Goal: Task Accomplishment & Management: Manage account settings

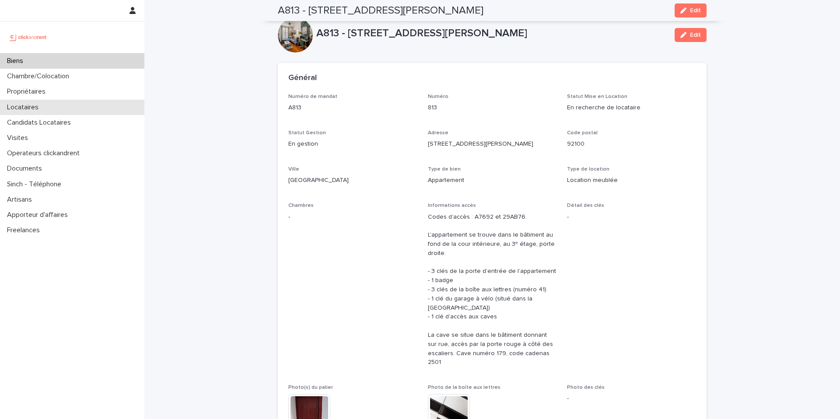
scroll to position [662, 0]
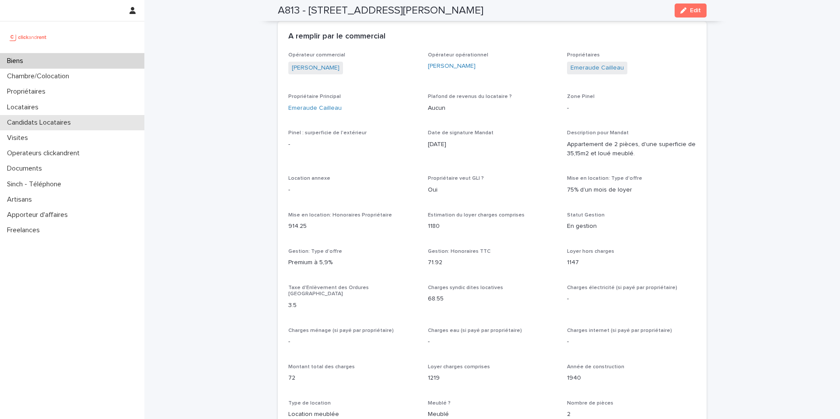
click at [30, 126] on p "Candidats Locataires" at bounding box center [40, 123] width 74 height 8
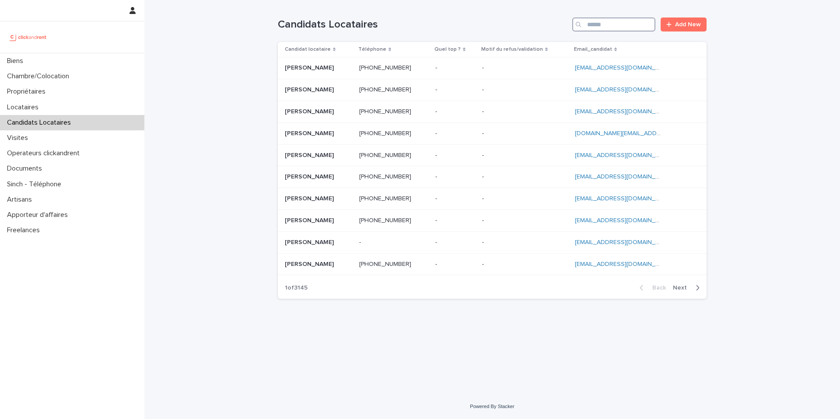
click at [603, 26] on input "Search" at bounding box center [613, 24] width 83 height 14
paste input "**********"
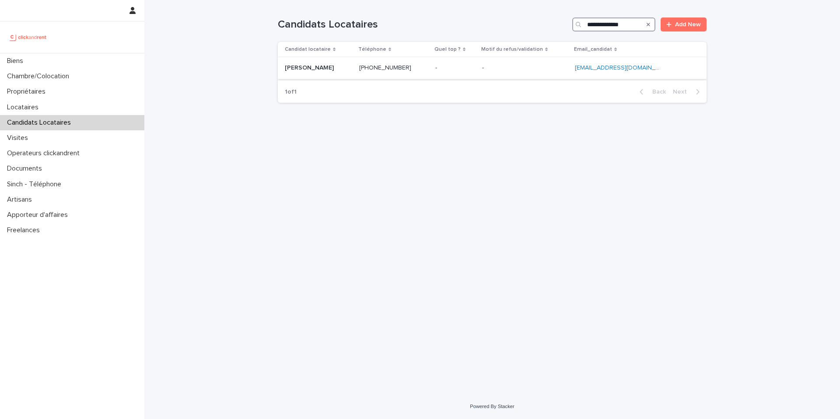
type input "**********"
click at [419, 73] on div "[PHONE_NUMBER] [PHONE_NUMBER]" at bounding box center [393, 68] width 69 height 14
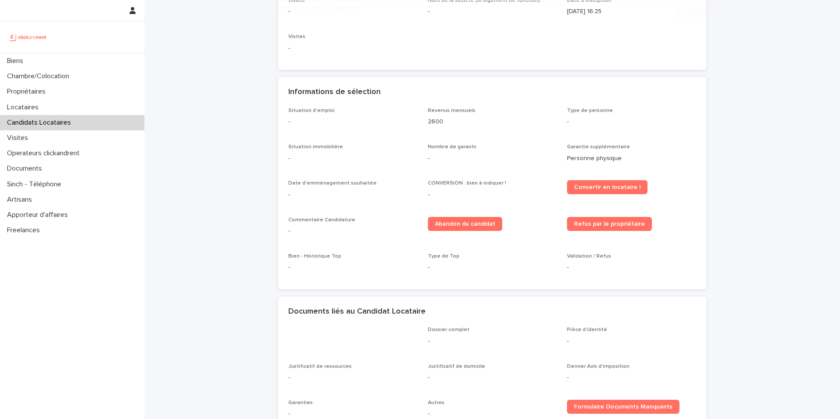
scroll to position [185, 0]
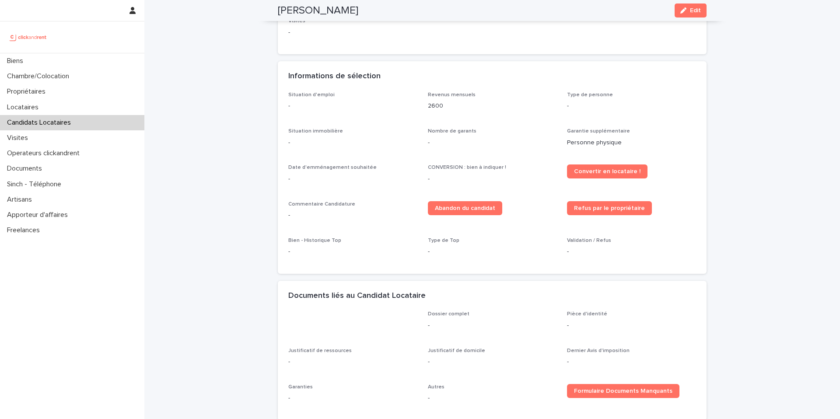
click at [690, 11] on span "Edit" at bounding box center [695, 10] width 11 height 6
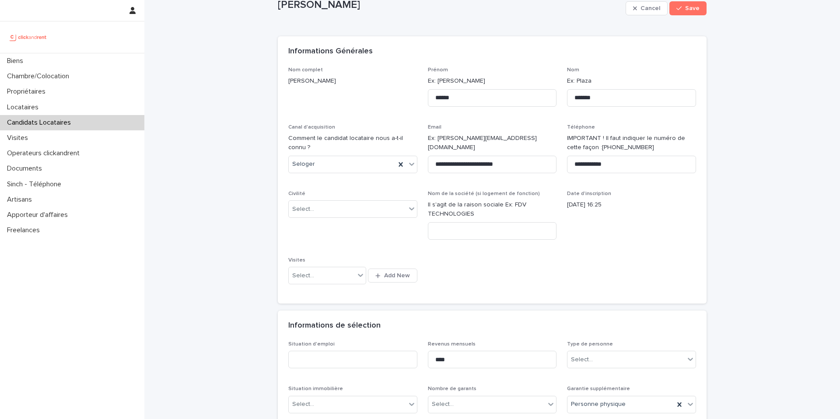
scroll to position [89, 0]
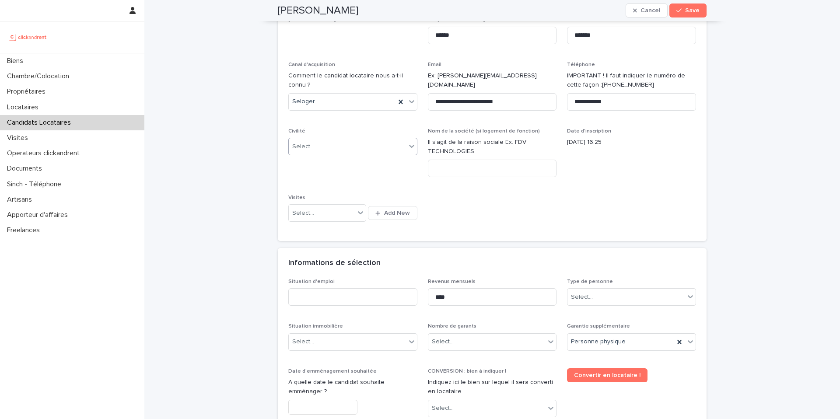
click at [315, 141] on div "Select..." at bounding box center [347, 147] width 117 height 14
click at [322, 180] on div "Monsieur" at bounding box center [350, 178] width 128 height 15
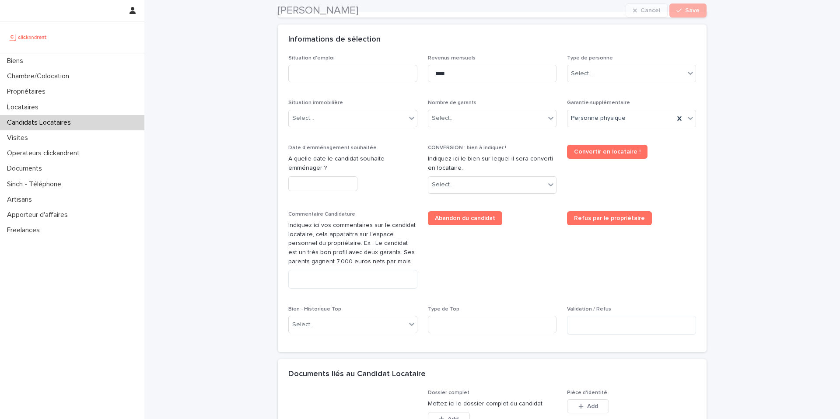
scroll to position [315, 0]
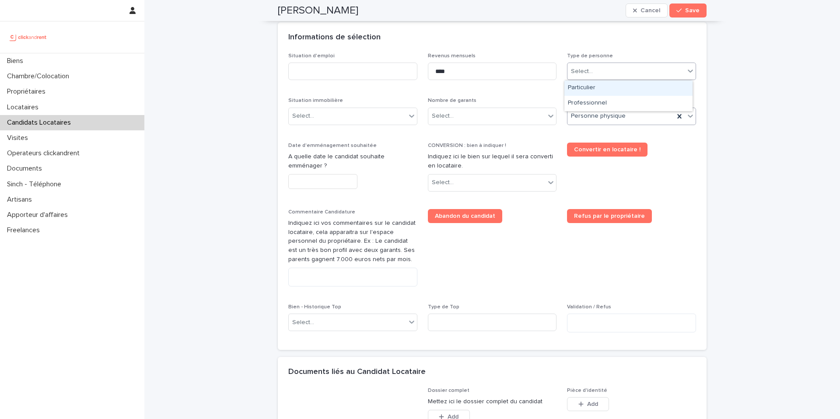
drag, startPoint x: 623, startPoint y: 66, endPoint x: 609, endPoint y: 116, distance: 52.2
click at [622, 66] on div "Select..." at bounding box center [625, 71] width 117 height 14
click at [599, 93] on div "Particulier" at bounding box center [628, 87] width 128 height 15
click at [337, 73] on input at bounding box center [352, 71] width 129 height 17
type input "*******"
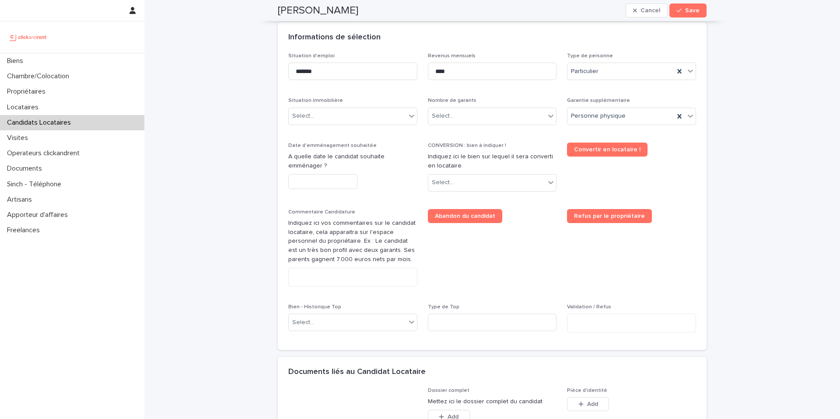
click at [489, 138] on div "Situation d'emploi ******* Revenus mensuels **** Type de personne Particulier S…" at bounding box center [492, 196] width 408 height 287
click at [318, 112] on div "Select..." at bounding box center [347, 116] width 117 height 14
click at [324, 168] on div "Hébergé" at bounding box center [350, 163] width 128 height 15
click at [315, 76] on input "*******" at bounding box center [352, 71] width 129 height 17
click at [334, 184] on input "text" at bounding box center [322, 181] width 69 height 15
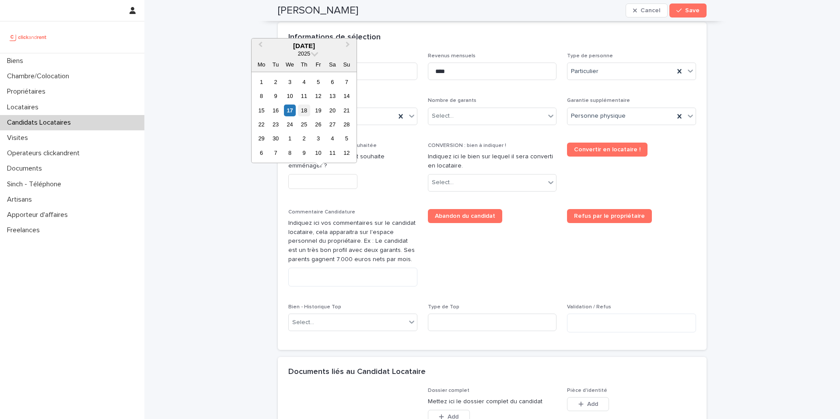
click at [307, 111] on div "18" at bounding box center [304, 111] width 12 height 12
type input "*********"
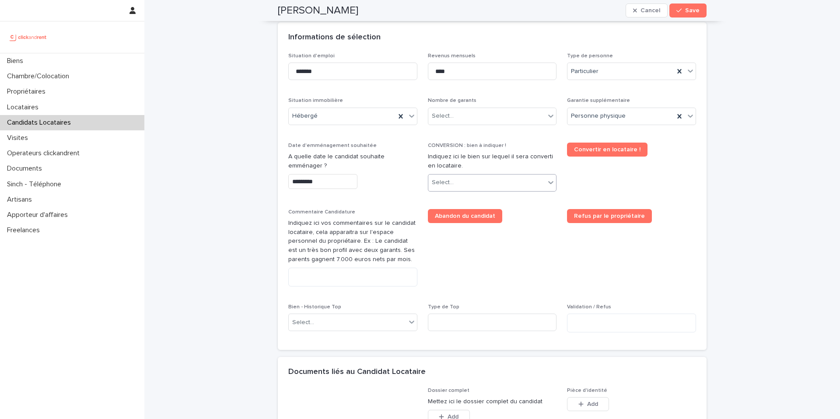
click at [486, 189] on div "Select..." at bounding box center [486, 182] width 117 height 14
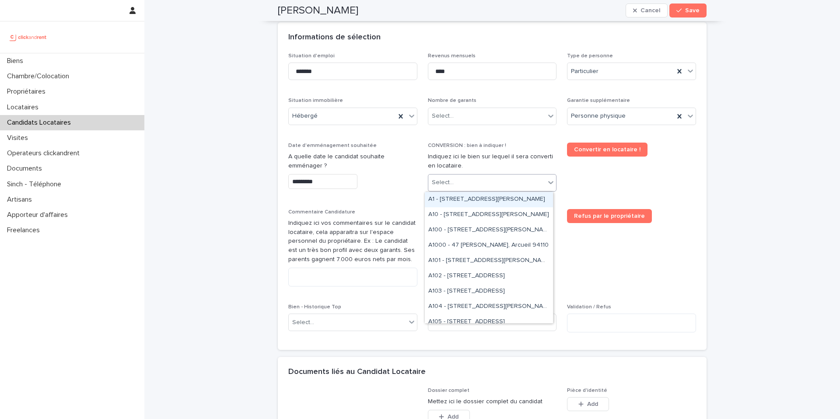
type input "*"
type input "***"
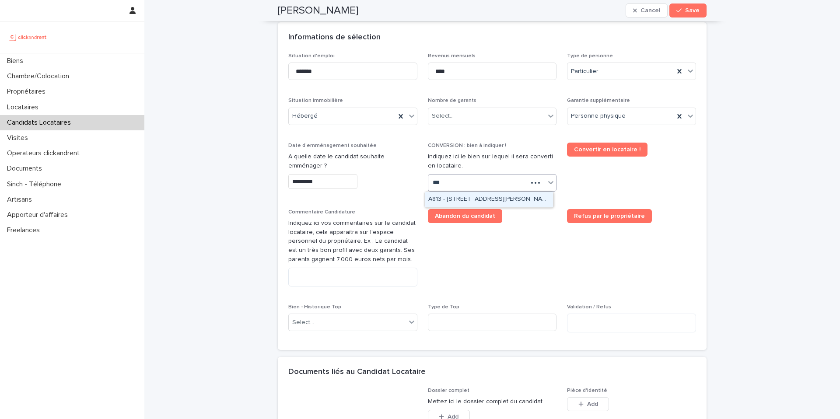
drag, startPoint x: 454, startPoint y: 201, endPoint x: 451, endPoint y: 193, distance: 9.0
click at [454, 201] on div "A813 - [STREET_ADDRESS][PERSON_NAME]" at bounding box center [489, 199] width 128 height 15
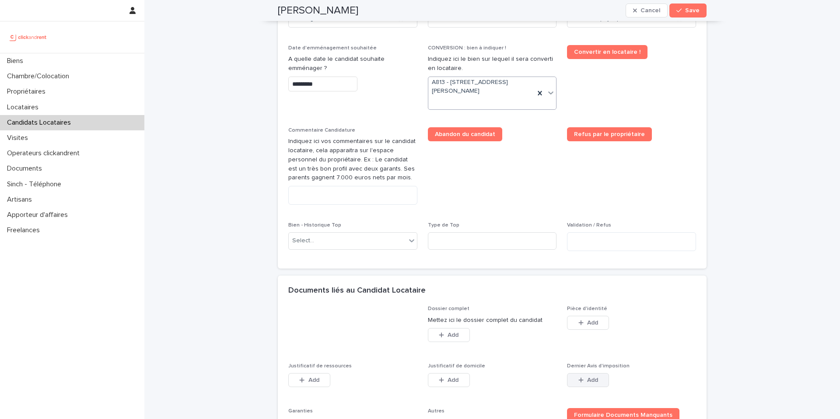
scroll to position [544, 0]
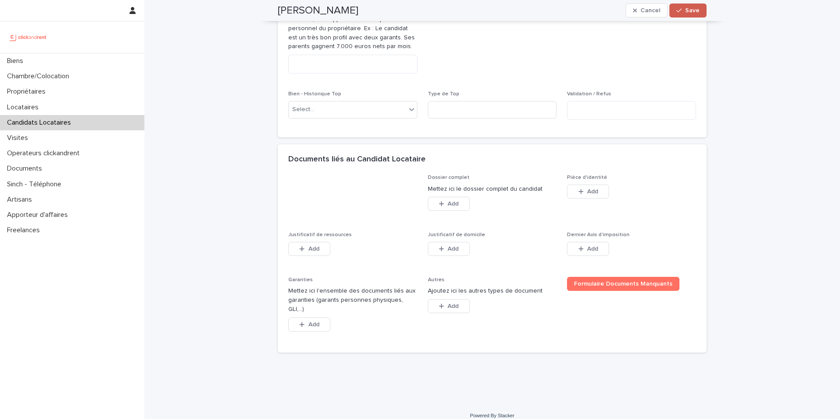
click at [696, 9] on button "Save" at bounding box center [687, 10] width 37 height 14
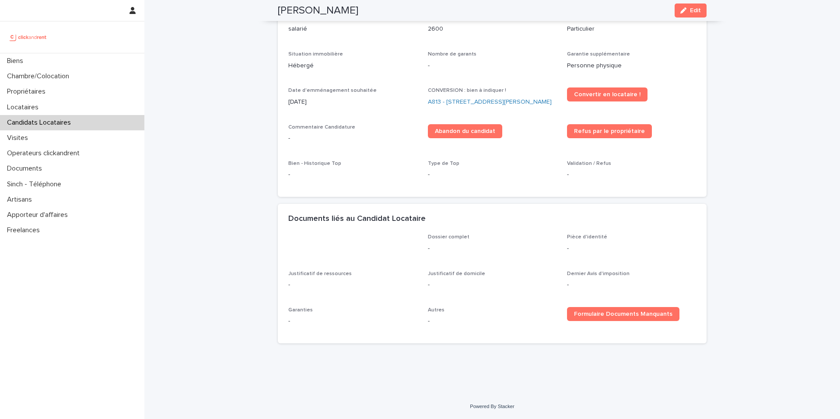
scroll to position [271, 0]
click at [62, 120] on p "Candidats Locataires" at bounding box center [40, 123] width 74 height 8
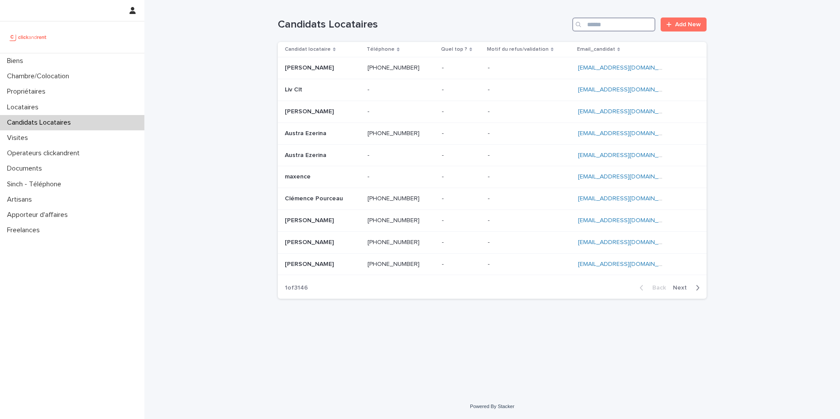
click at [609, 22] on input "Search" at bounding box center [613, 24] width 83 height 14
paste input "**********"
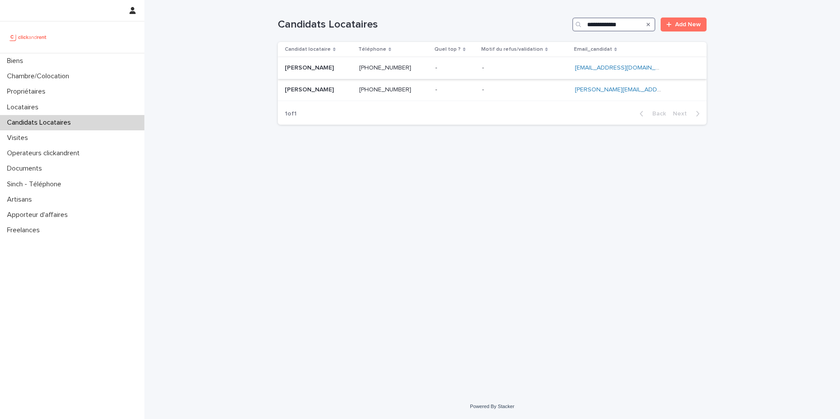
type input "**********"
click at [336, 70] on p at bounding box center [318, 67] width 67 height 7
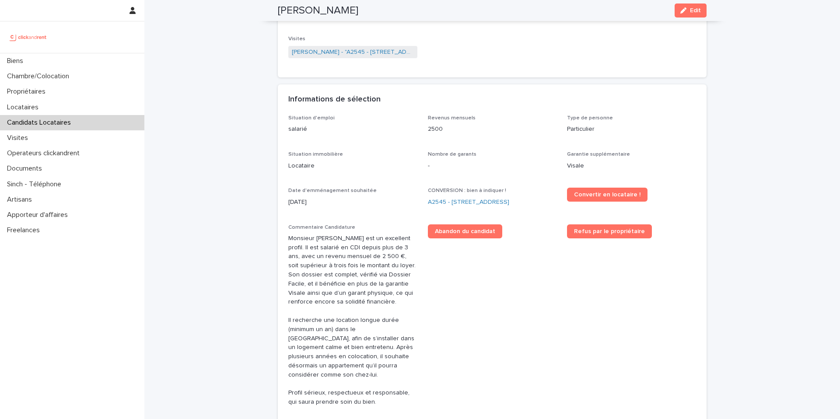
scroll to position [112, 0]
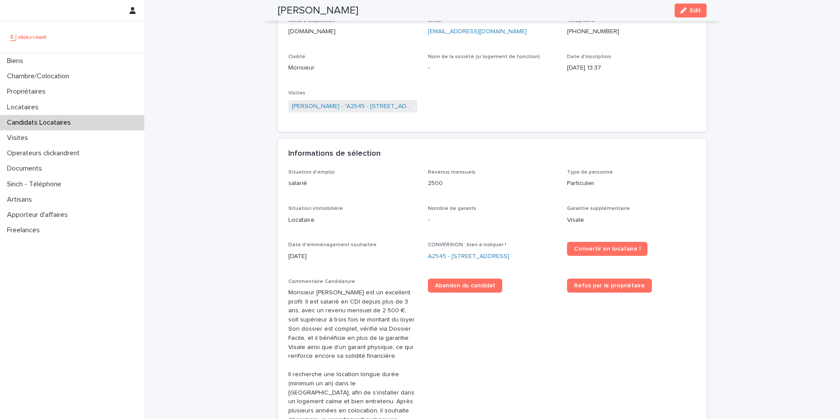
click at [691, 1] on div "[PERSON_NAME] Edit" at bounding box center [492, 10] width 429 height 21
click at [689, 7] on button "Edit" at bounding box center [690, 10] width 32 height 14
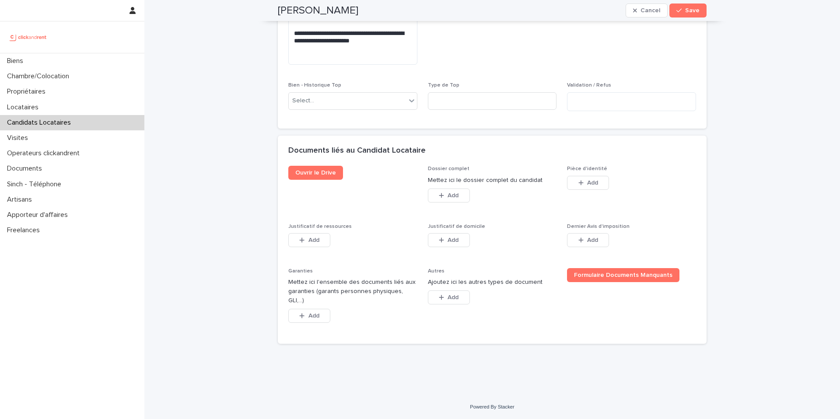
scroll to position [701, 0]
click at [588, 189] on button "Add" at bounding box center [588, 182] width 42 height 14
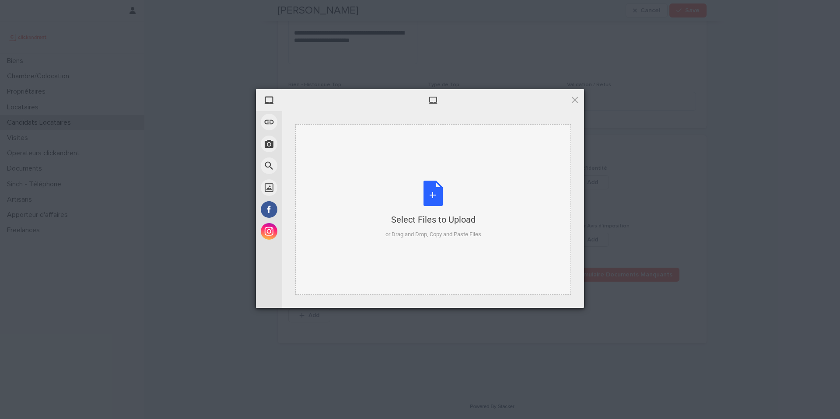
click at [448, 210] on div "Select Files to Upload or Drag and Drop, Copy and Paste Files" at bounding box center [433, 210] width 96 height 58
click at [576, 97] on span at bounding box center [575, 100] width 10 height 10
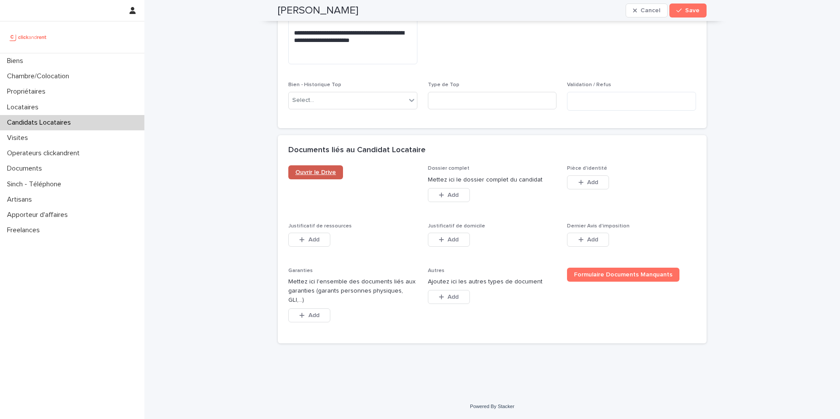
click at [307, 175] on span "Ouvrir le Drive" at bounding box center [315, 172] width 41 height 6
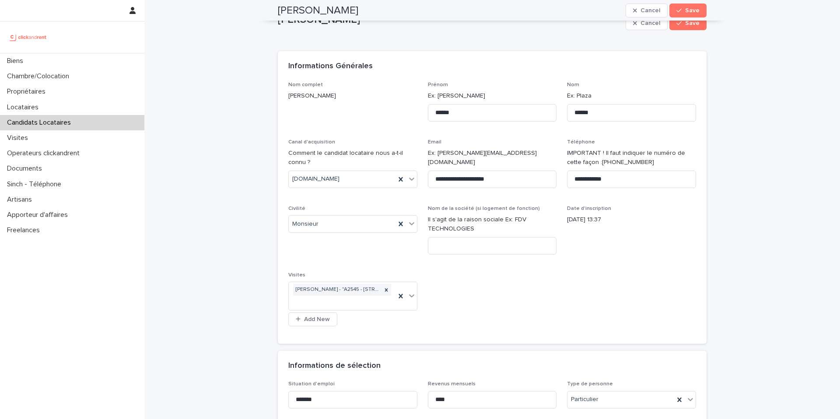
scroll to position [0, 0]
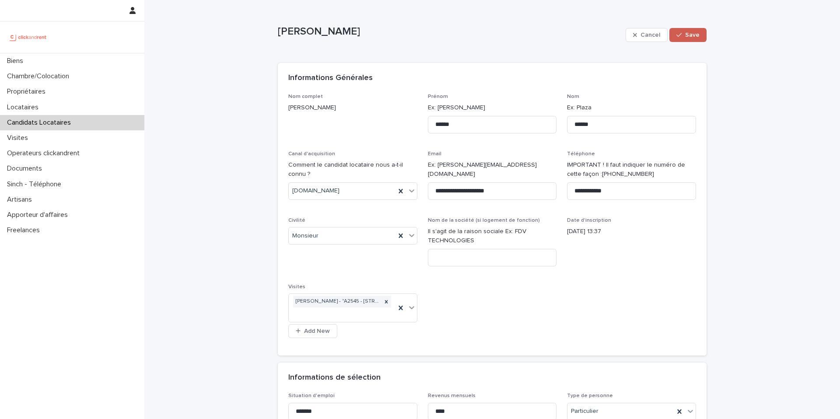
click at [679, 38] on icon "button" at bounding box center [678, 35] width 5 height 6
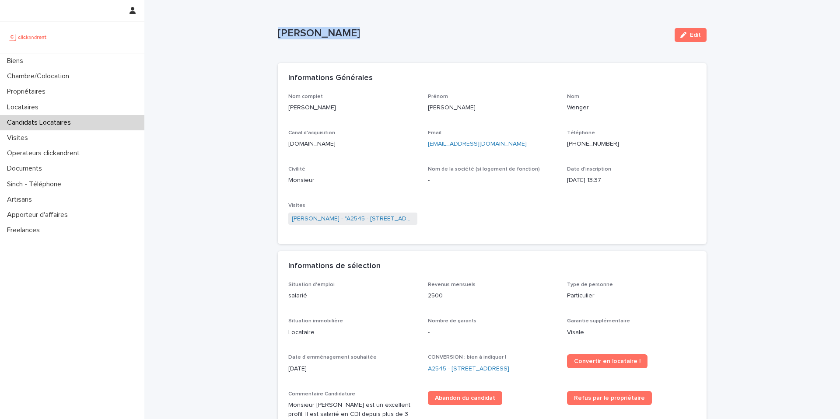
drag, startPoint x: 351, startPoint y: 33, endPoint x: 272, endPoint y: 31, distance: 78.8
click at [273, 31] on div "Loading... Saving… Loading... Saving… [PERSON_NAME] Edit [PERSON_NAME] Edit Sor…" at bounding box center [491, 401] width 437 height 803
copy p "[PERSON_NAME]"
click at [483, 370] on link "A2545 - [STREET_ADDRESS]" at bounding box center [468, 368] width 81 height 9
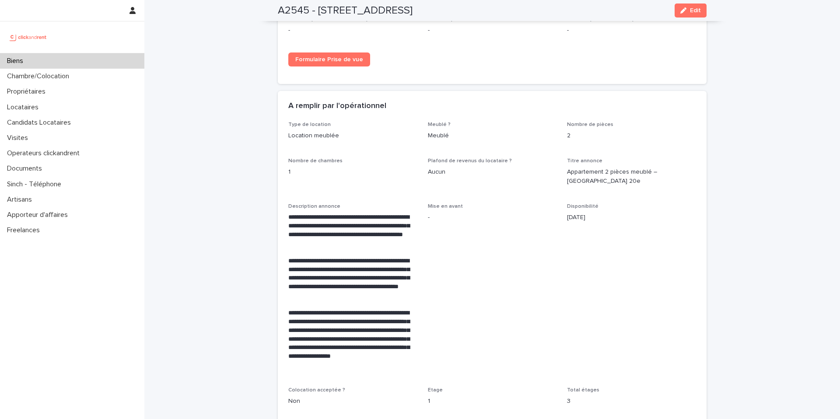
scroll to position [1751, 0]
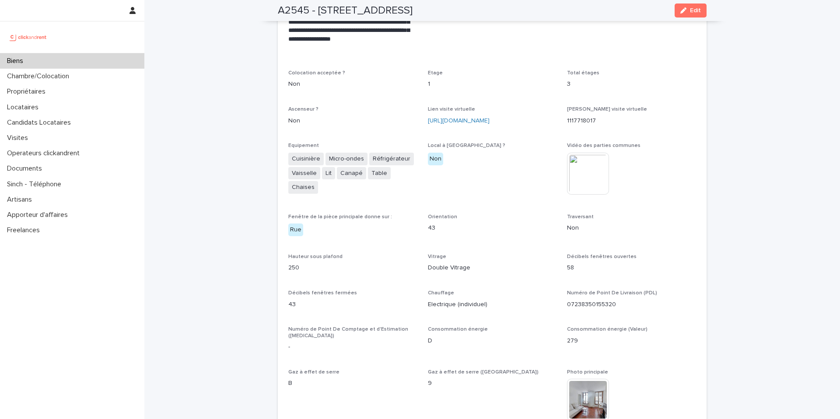
drag, startPoint x: 684, startPoint y: 15, endPoint x: 507, endPoint y: 226, distance: 275.1
click at [684, 14] on button "Edit" at bounding box center [690, 10] width 32 height 14
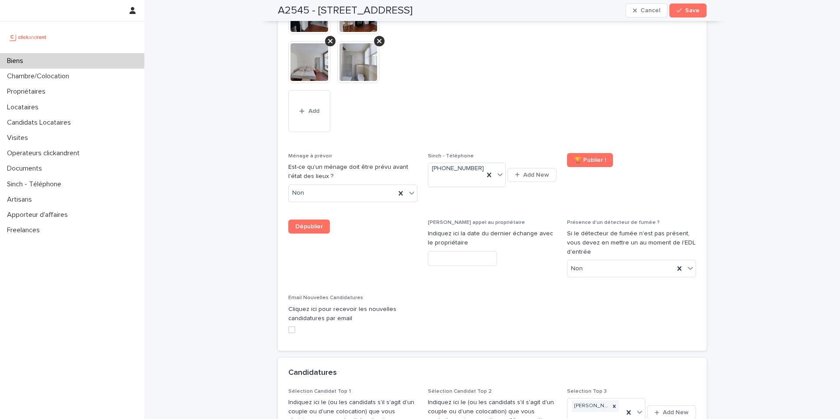
scroll to position [3724, 0]
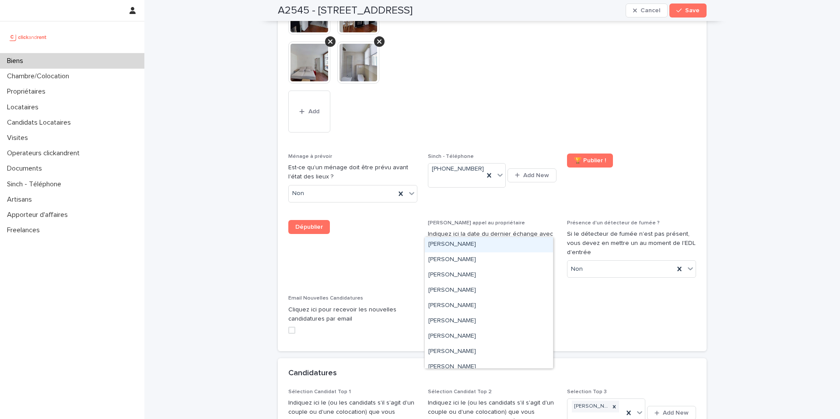
paste input "**********"
type input "**********"
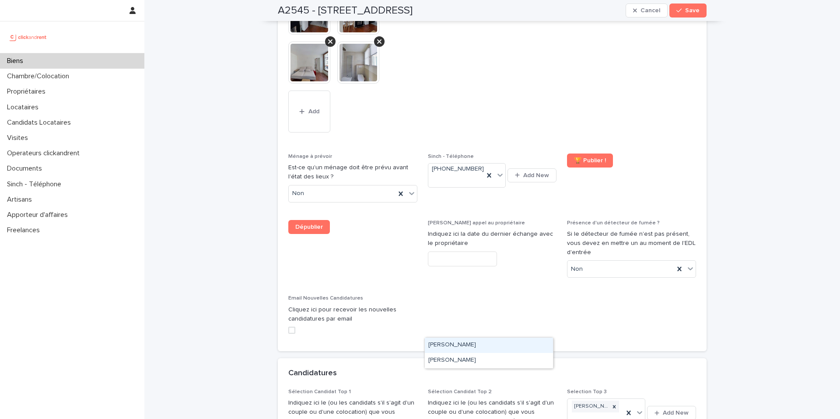
click at [461, 349] on div "[PERSON_NAME]" at bounding box center [489, 345] width 128 height 15
click at [689, 13] on span "Save" at bounding box center [692, 10] width 14 height 6
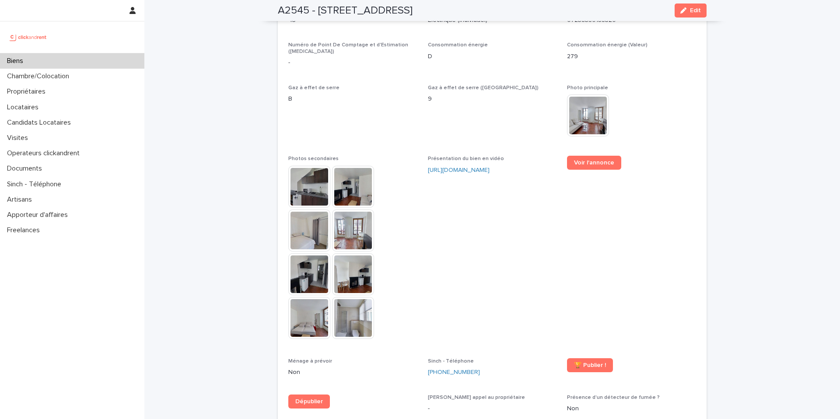
scroll to position [2193, 0]
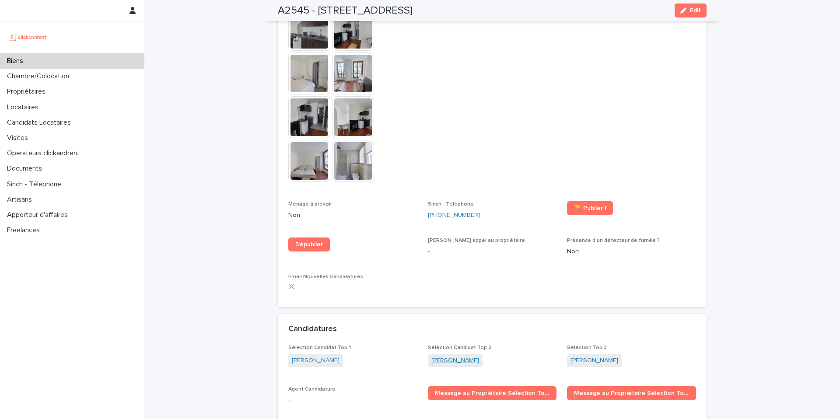
click at [455, 356] on link "[PERSON_NAME]" at bounding box center [455, 360] width 48 height 9
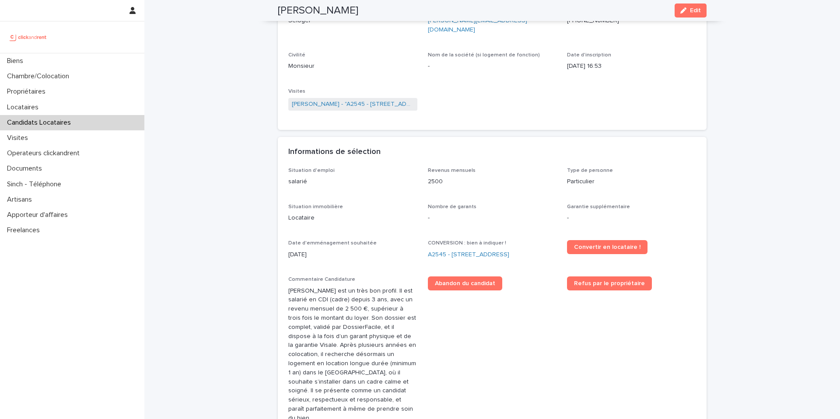
scroll to position [121, 0]
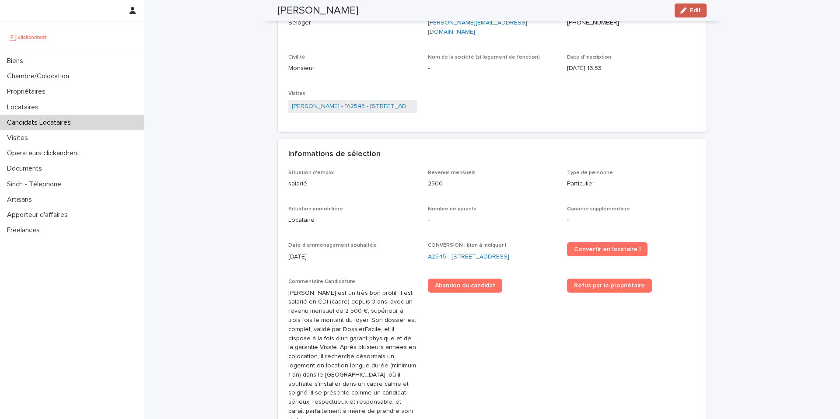
click at [691, 11] on span "Edit" at bounding box center [695, 10] width 11 height 6
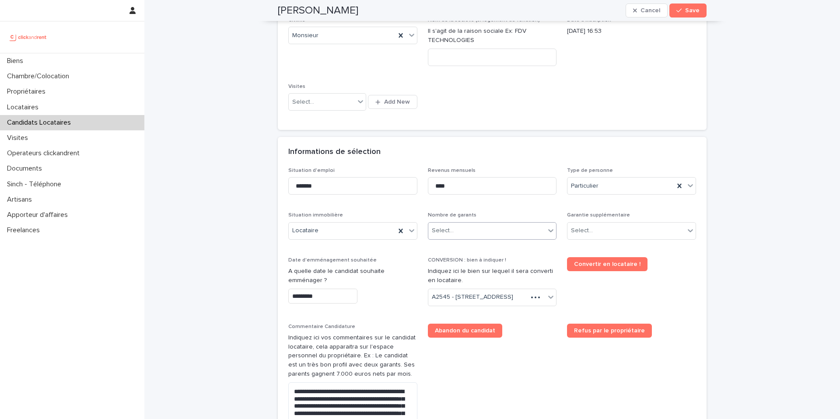
scroll to position [213, 0]
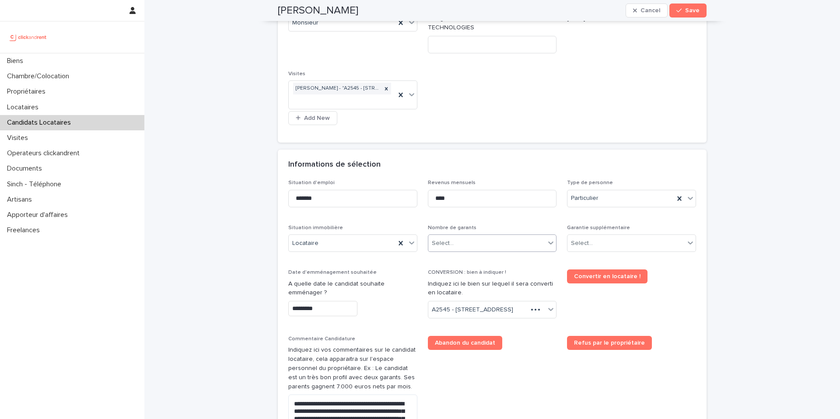
click at [468, 239] on div "Select..." at bounding box center [486, 243] width 117 height 14
click at [462, 261] on div "Pas de garant Personne Physique" at bounding box center [489, 259] width 128 height 15
click at [616, 244] on div "Select..." at bounding box center [625, 243] width 117 height 14
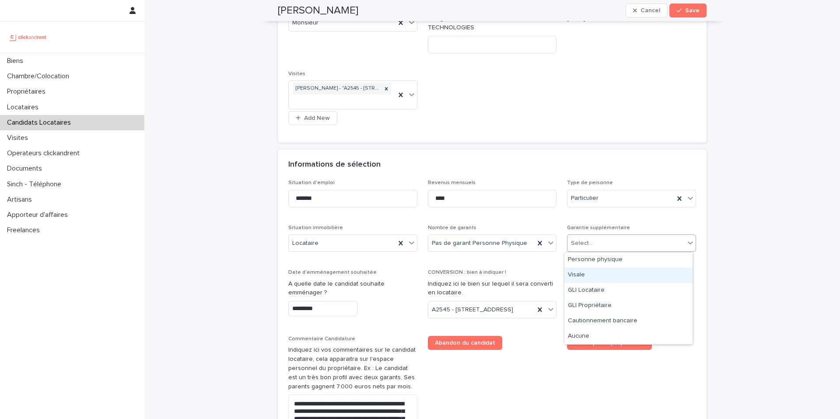
click at [607, 272] on div "Visale" at bounding box center [628, 275] width 128 height 15
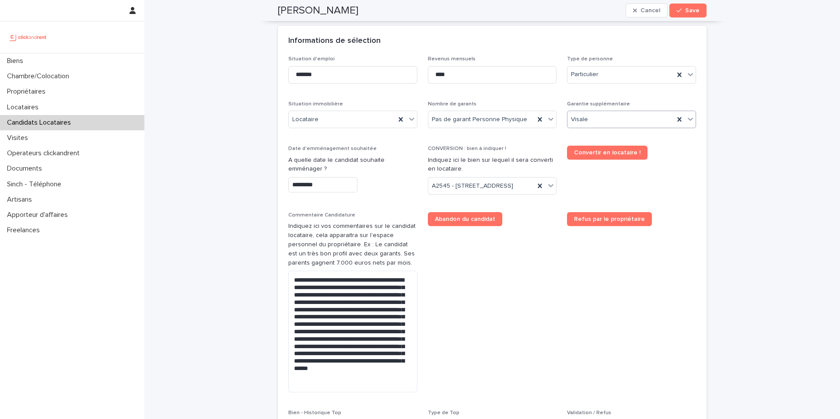
scroll to position [517, 0]
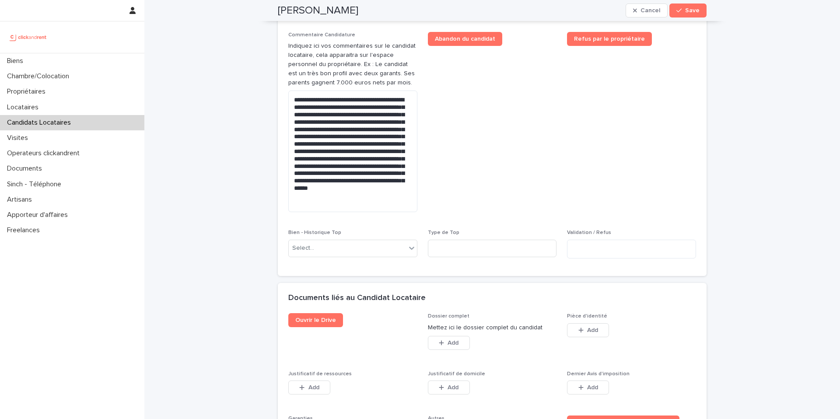
click at [693, 14] on button "Save" at bounding box center [687, 10] width 37 height 14
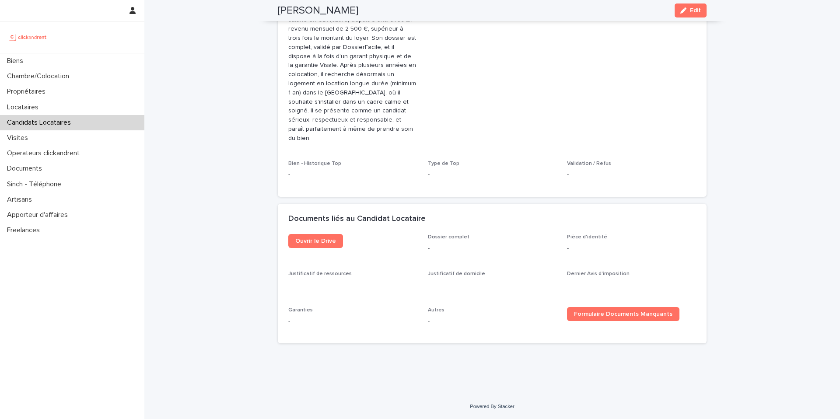
scroll to position [385, 0]
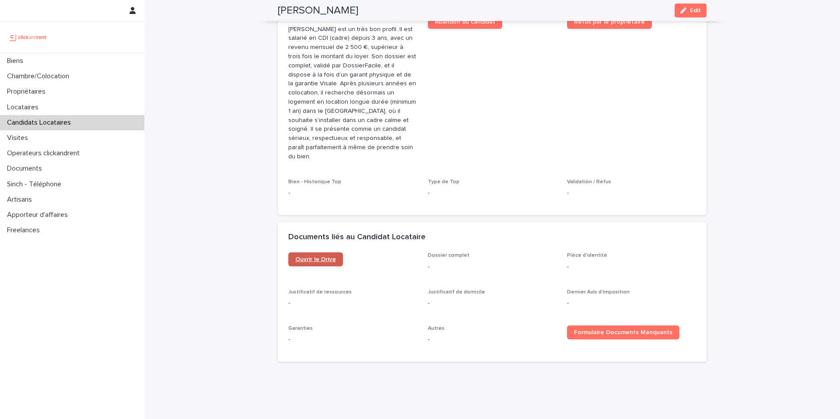
click at [309, 256] on span "Ouvrir le Drive" at bounding box center [315, 259] width 41 height 6
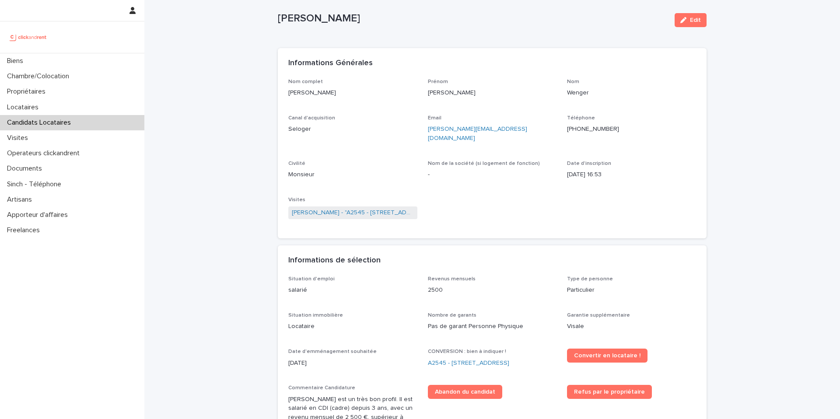
scroll to position [0, 0]
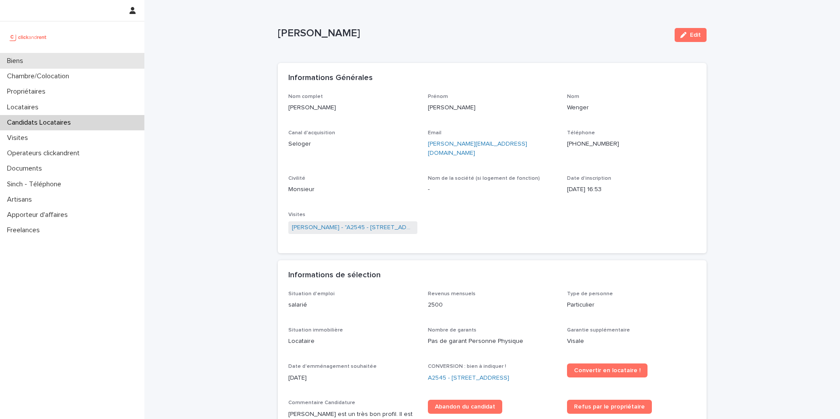
click at [68, 58] on div "Biens" at bounding box center [72, 60] width 144 height 15
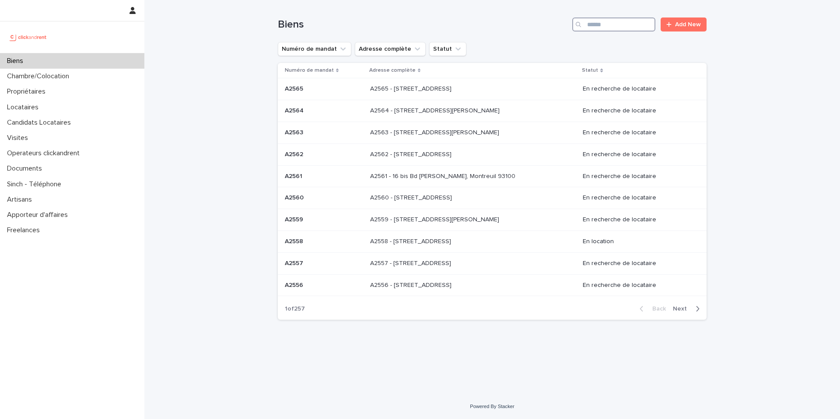
click at [618, 24] on input "Search" at bounding box center [613, 24] width 83 height 14
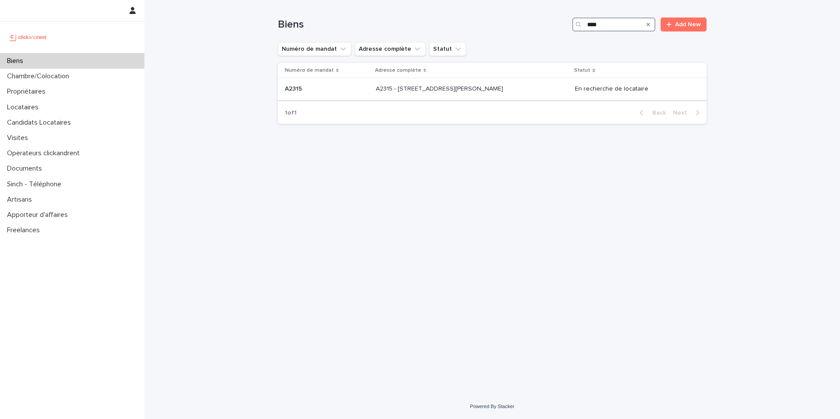
type input "****"
click at [343, 90] on p at bounding box center [327, 88] width 84 height 7
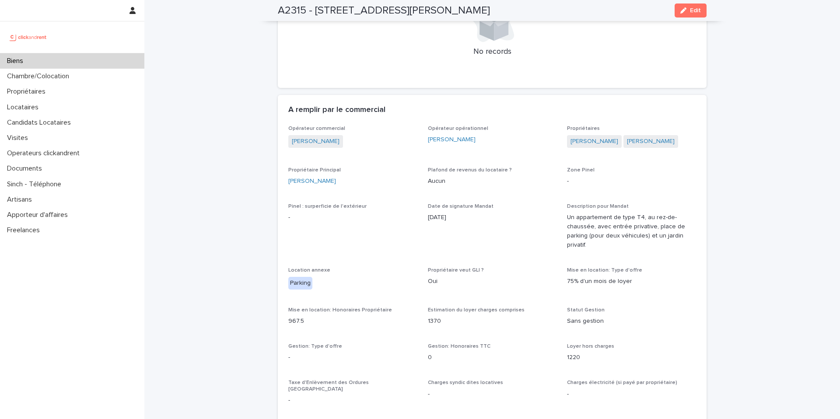
scroll to position [545, 0]
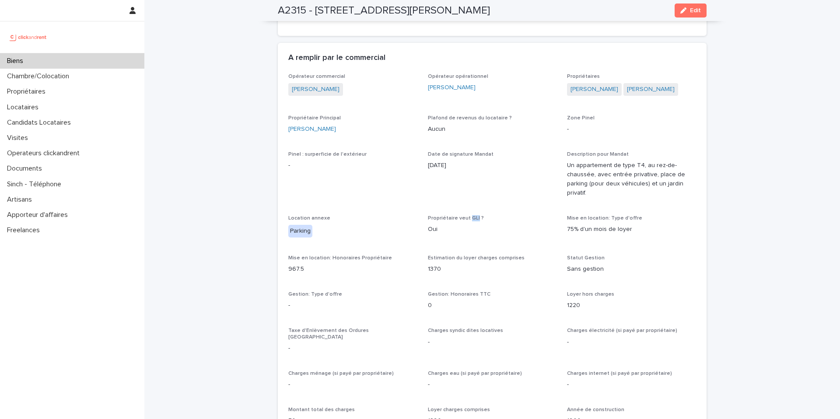
click at [96, 61] on div "Biens" at bounding box center [72, 60] width 144 height 15
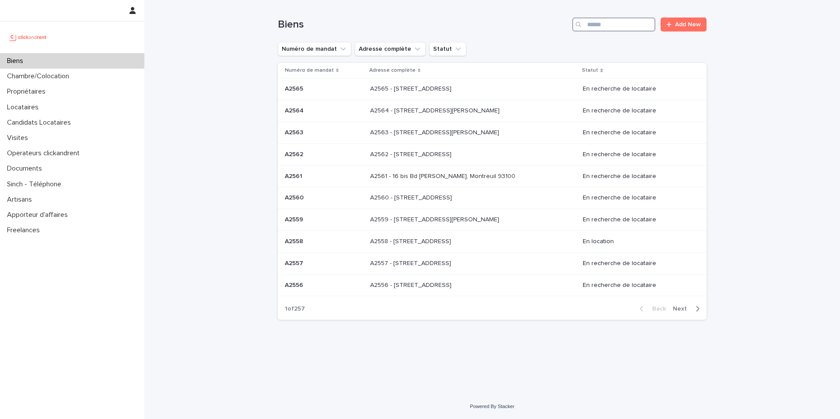
click at [624, 24] on input "Search" at bounding box center [613, 24] width 83 height 14
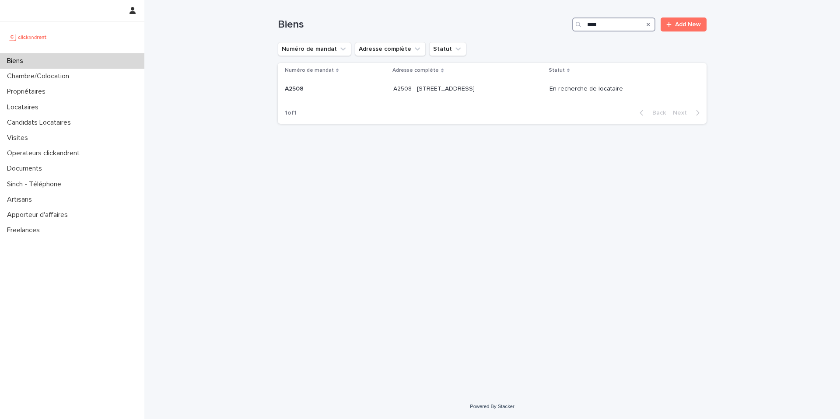
type input "****"
click at [529, 89] on div "A2508 - [STREET_ADDRESS] A2508 - [STREET_ADDRESS]" at bounding box center [467, 89] width 149 height 14
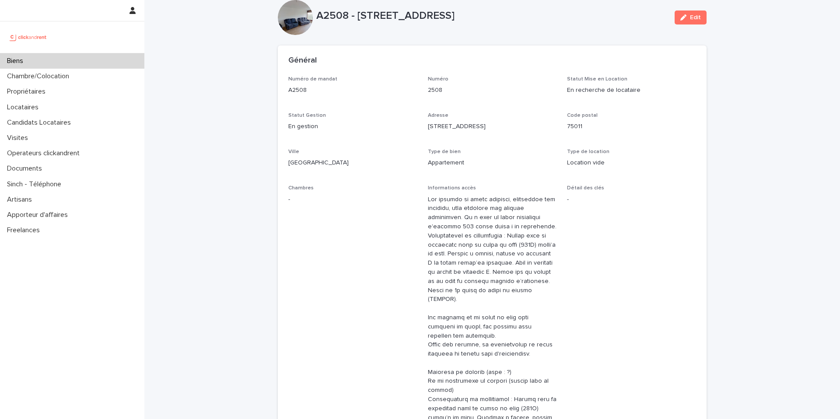
scroll to position [735, 0]
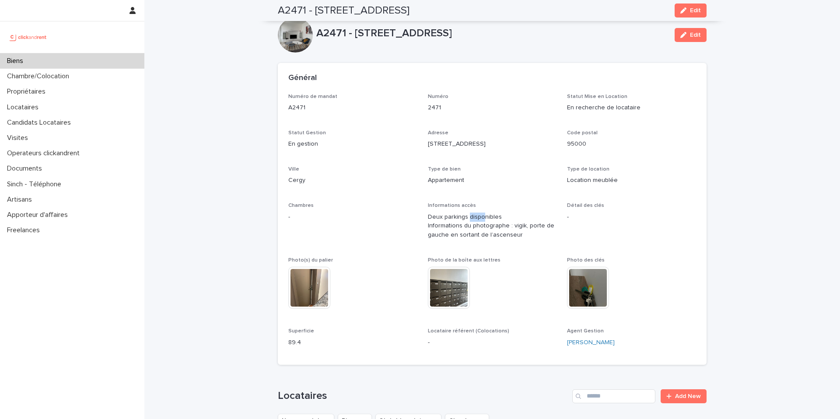
scroll to position [3282, 0]
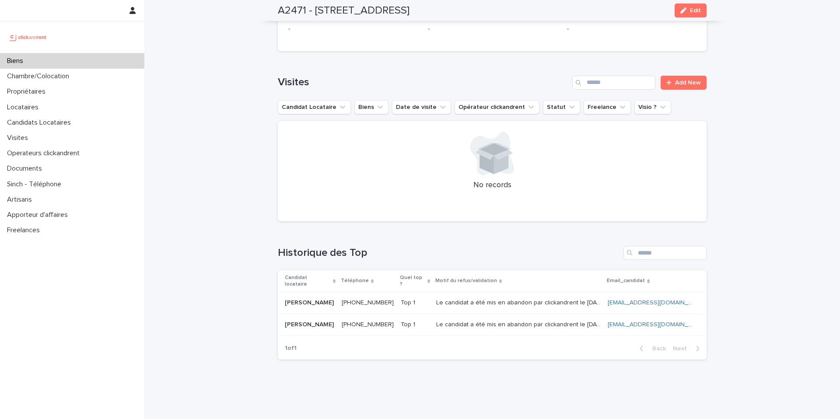
click at [88, 60] on div "Biens" at bounding box center [72, 60] width 144 height 15
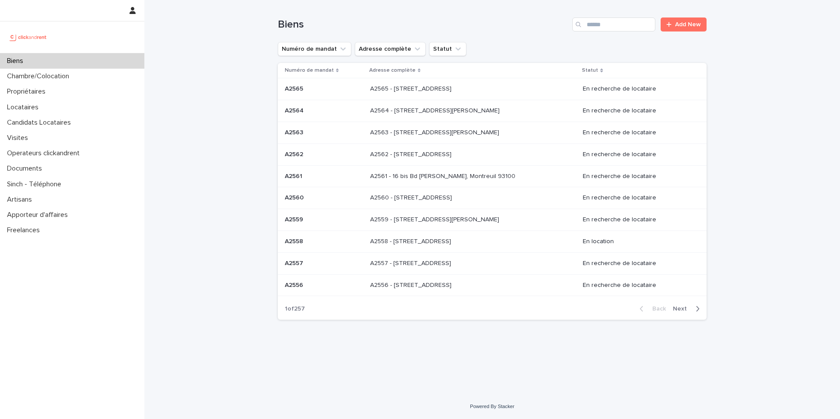
click at [586, 25] on div "Search" at bounding box center [579, 24] width 14 height 14
click at [591, 27] on input "Search" at bounding box center [613, 24] width 83 height 14
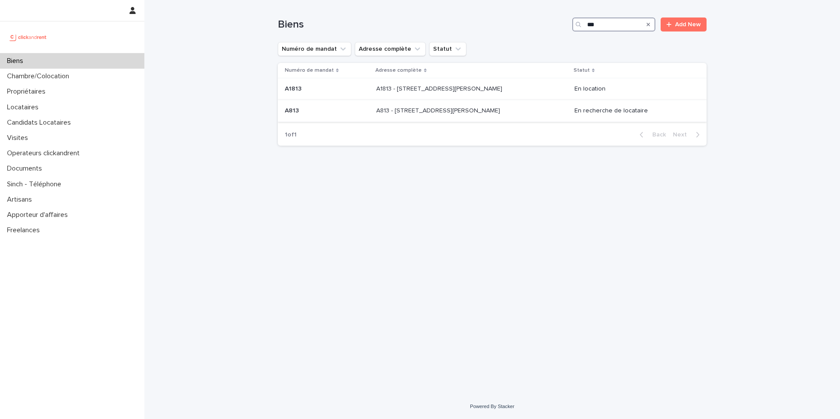
type input "***"
click at [517, 117] on div "A813 - 67 rue Barthélémy Danjou, Boulogne-Billancourt 92100 A813 - 67 rue Barth…" at bounding box center [471, 111] width 191 height 14
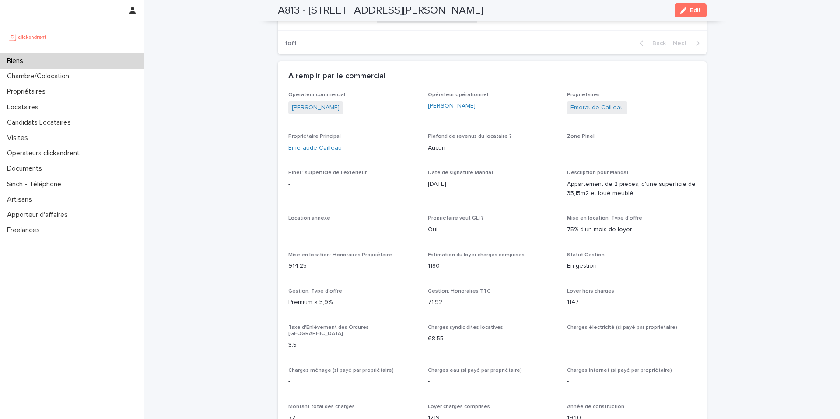
scroll to position [622, 0]
click at [69, 61] on div "Biens" at bounding box center [72, 60] width 144 height 15
